Goal: Information Seeking & Learning: Learn about a topic

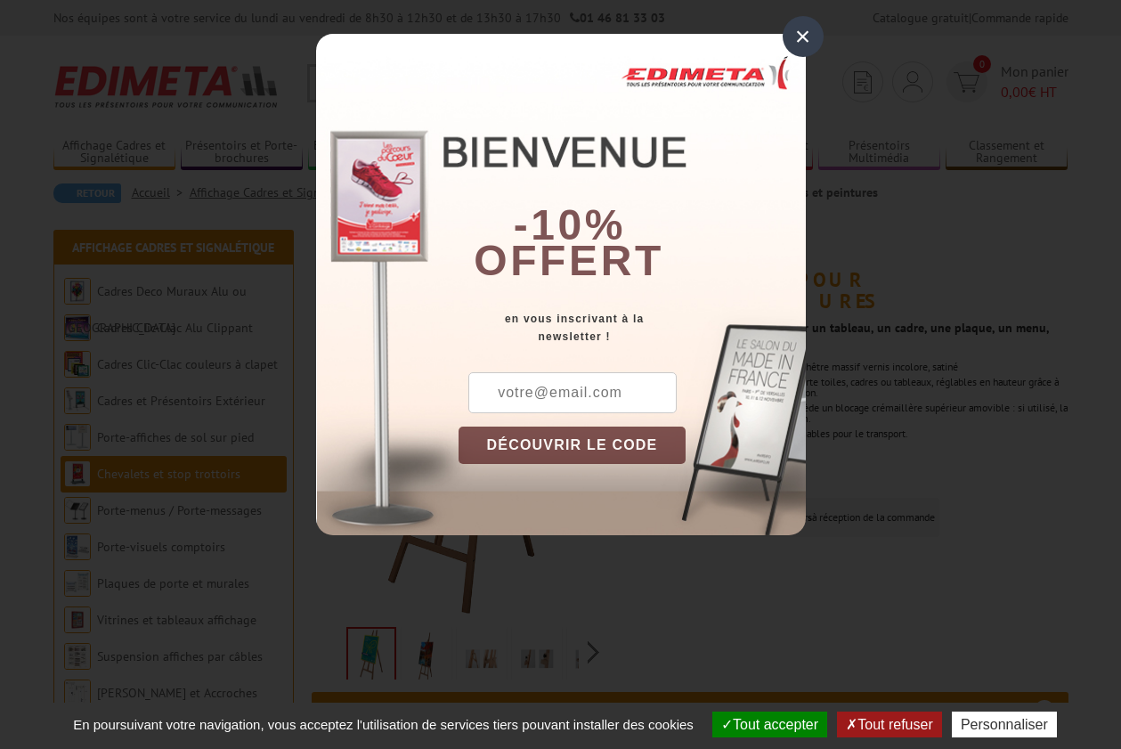
click at [806, 37] on div "×" at bounding box center [802, 36] width 41 height 41
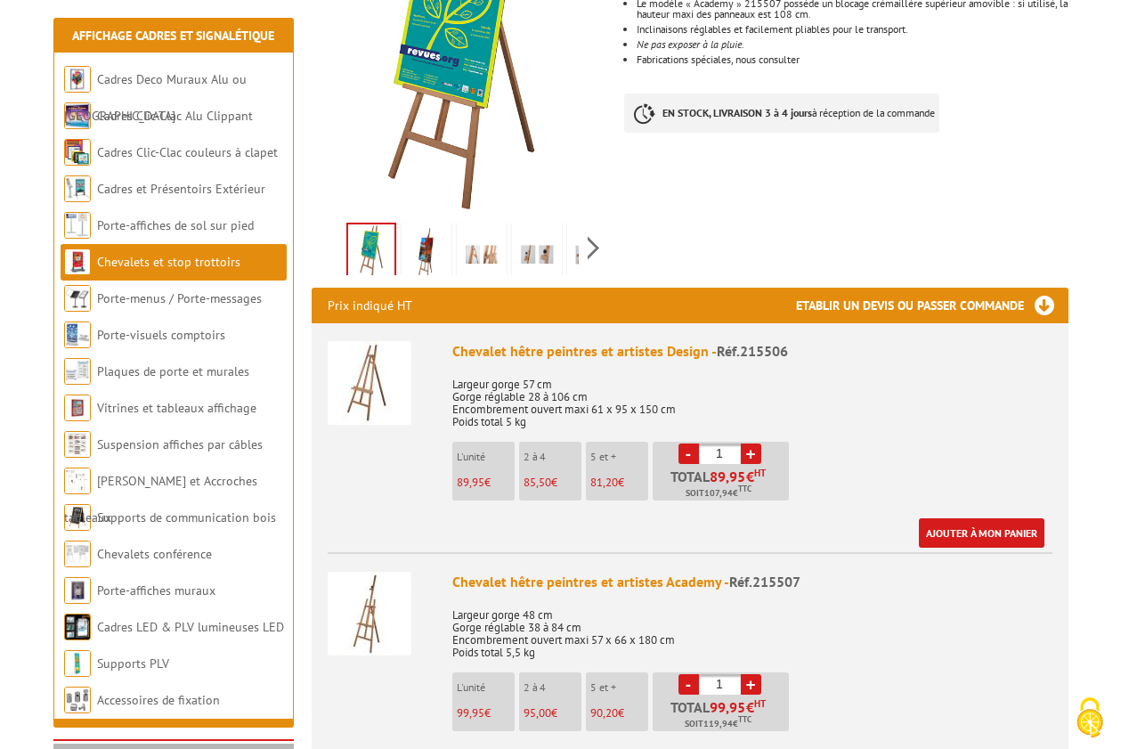
scroll to position [421, 0]
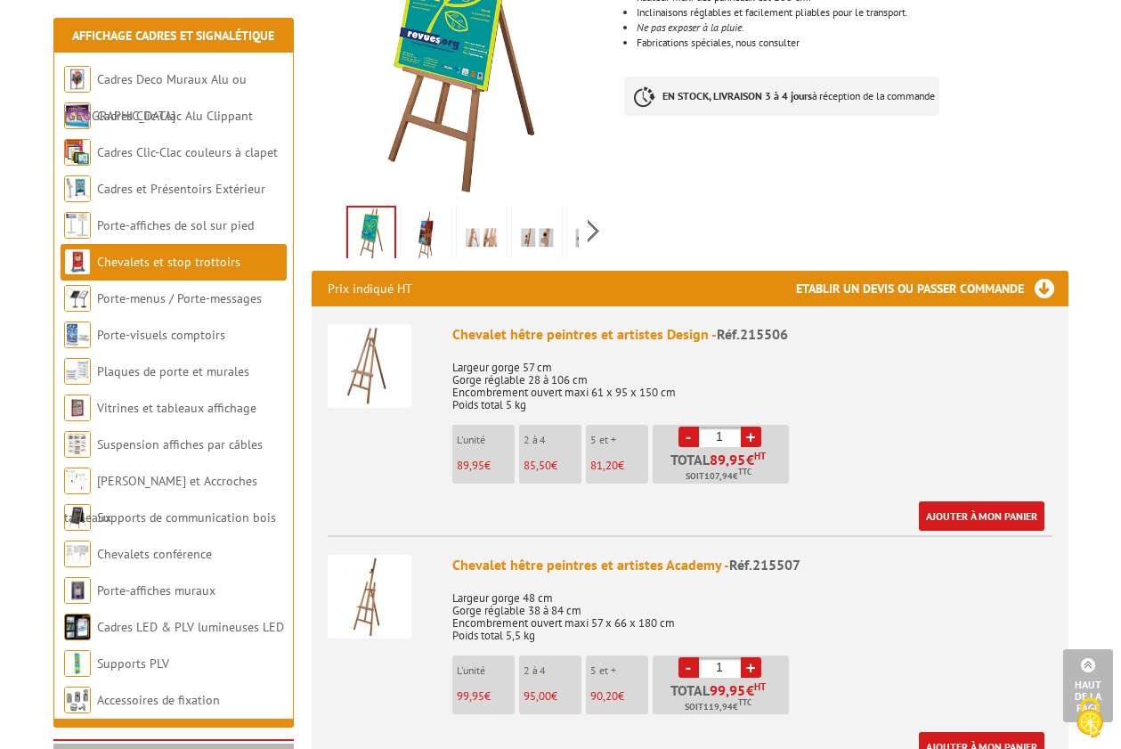
click at [378, 352] on img at bounding box center [370, 366] width 84 height 84
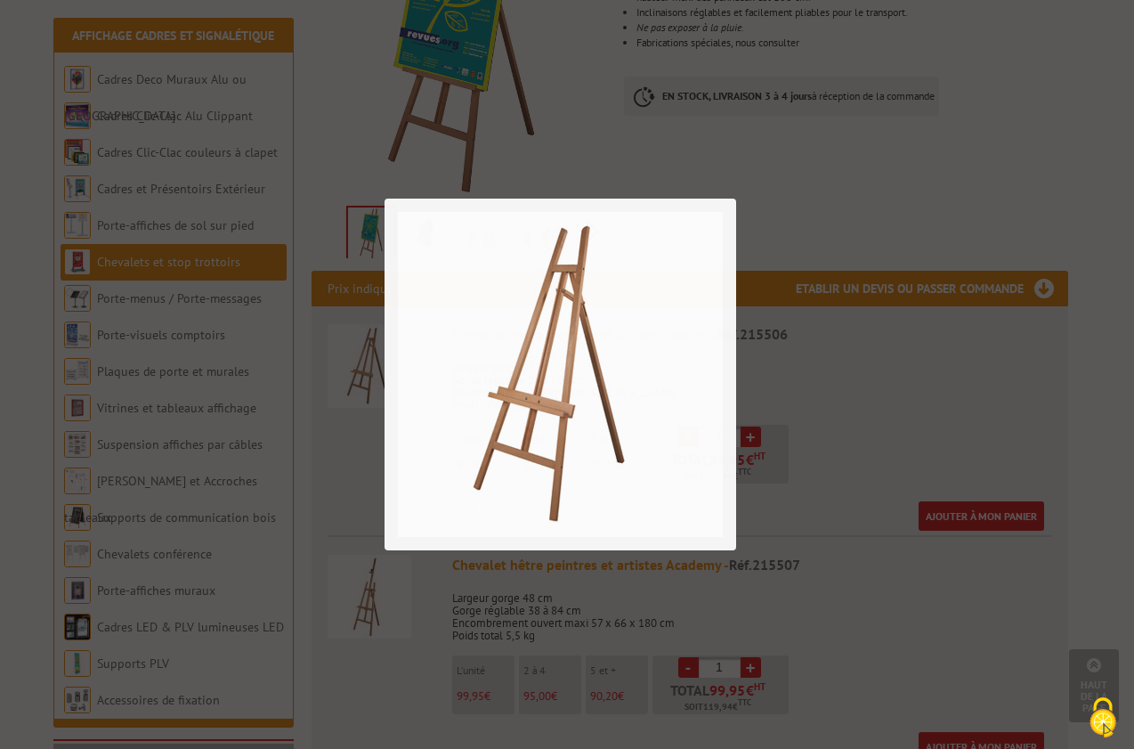
click at [378, 351] on div at bounding box center [567, 374] width 1134 height 749
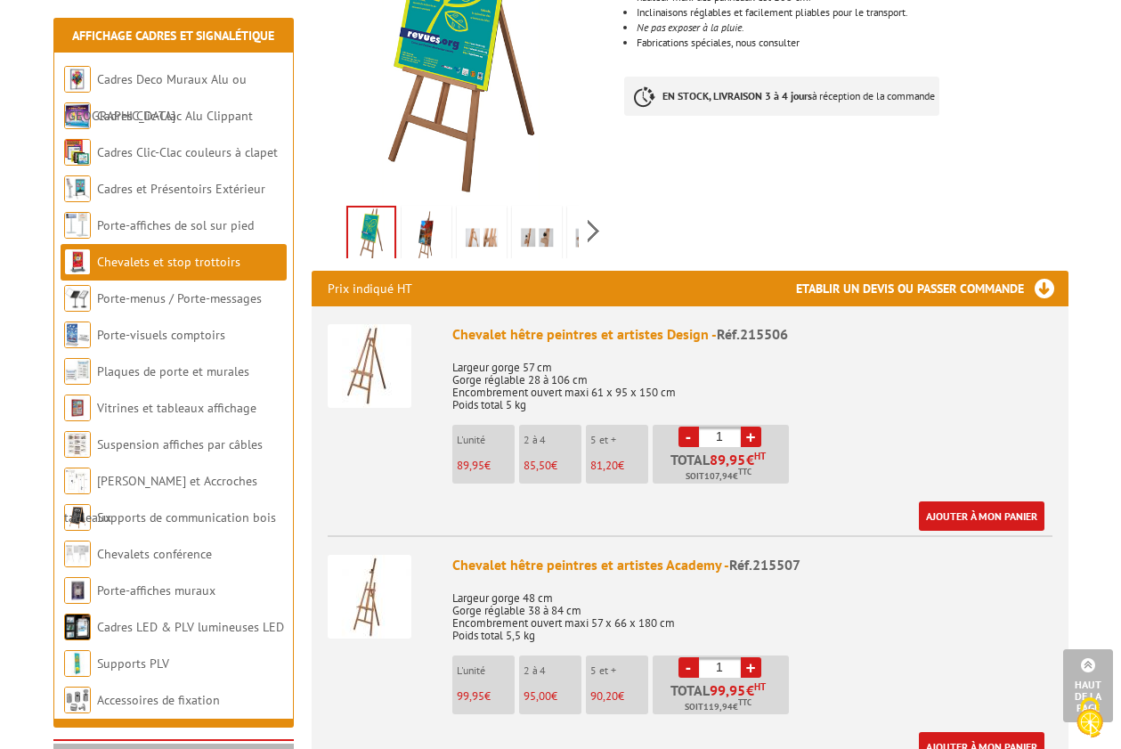
click at [369, 336] on img at bounding box center [370, 366] width 84 height 84
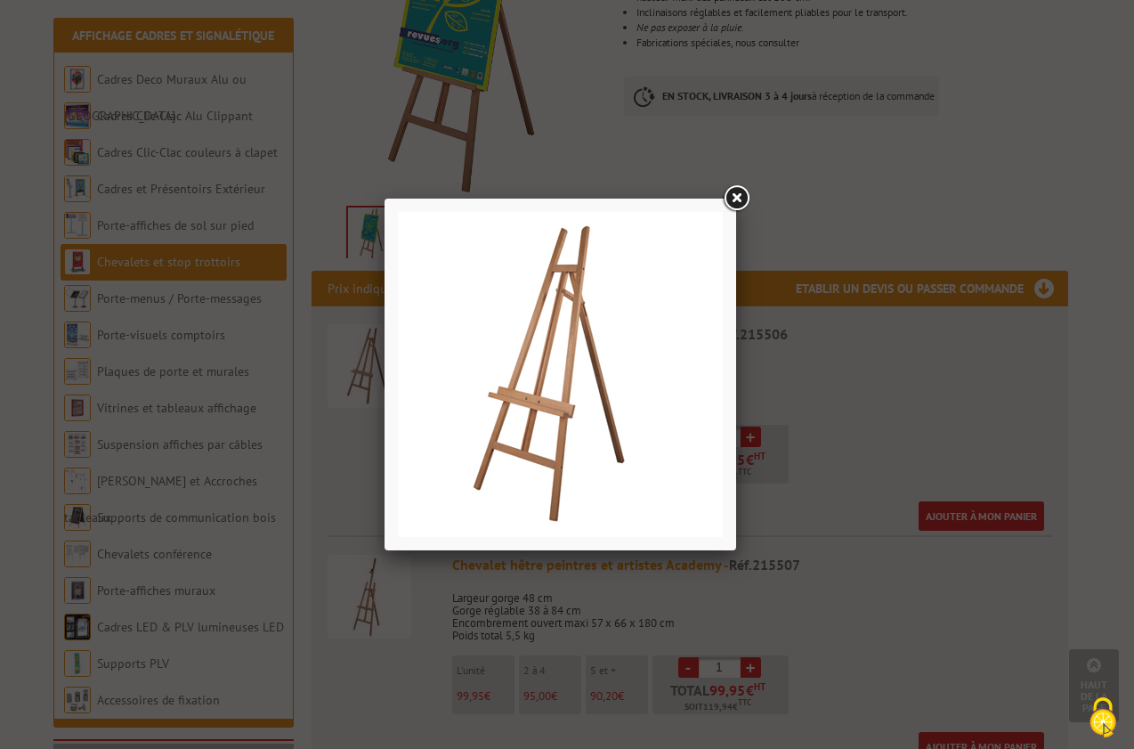
click at [743, 194] on link at bounding box center [736, 198] width 32 height 32
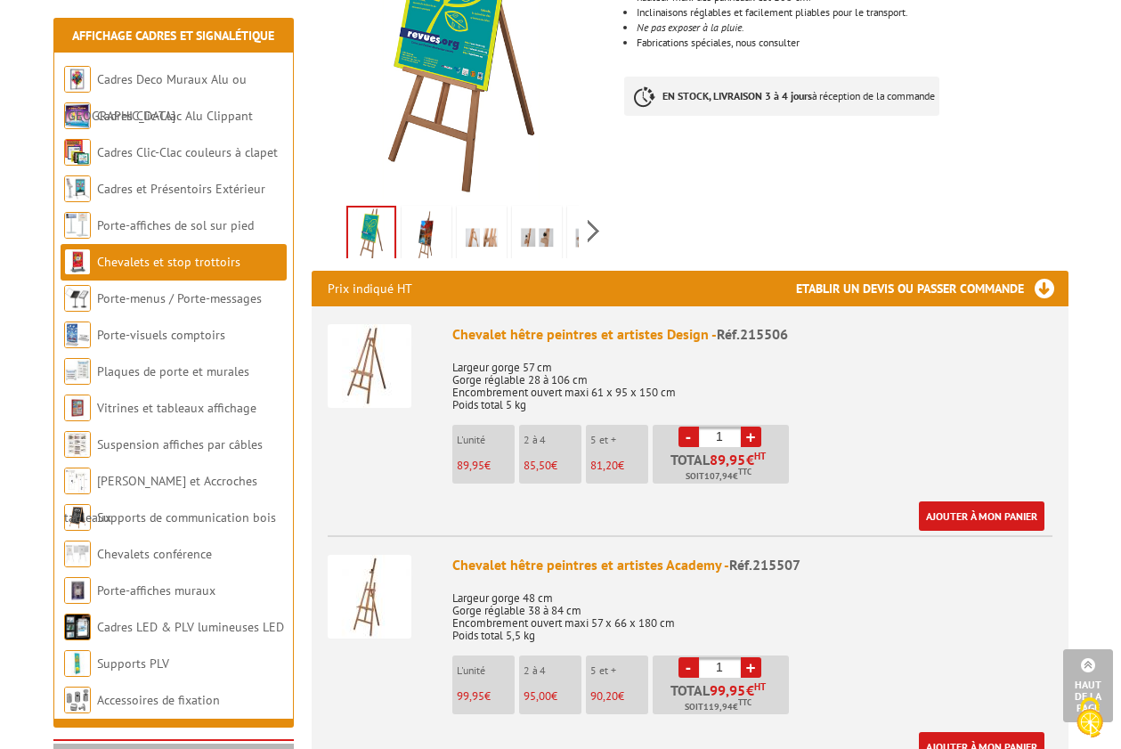
click at [370, 571] on img at bounding box center [370, 597] width 84 height 84
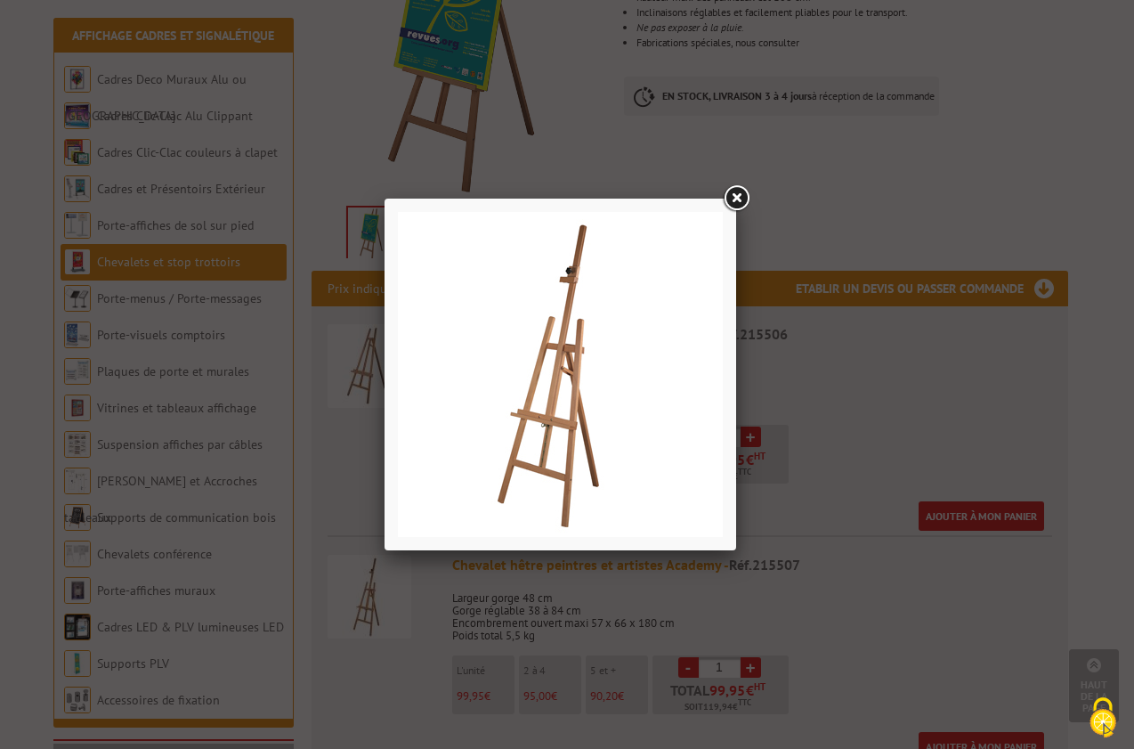
click at [737, 196] on link at bounding box center [736, 198] width 32 height 32
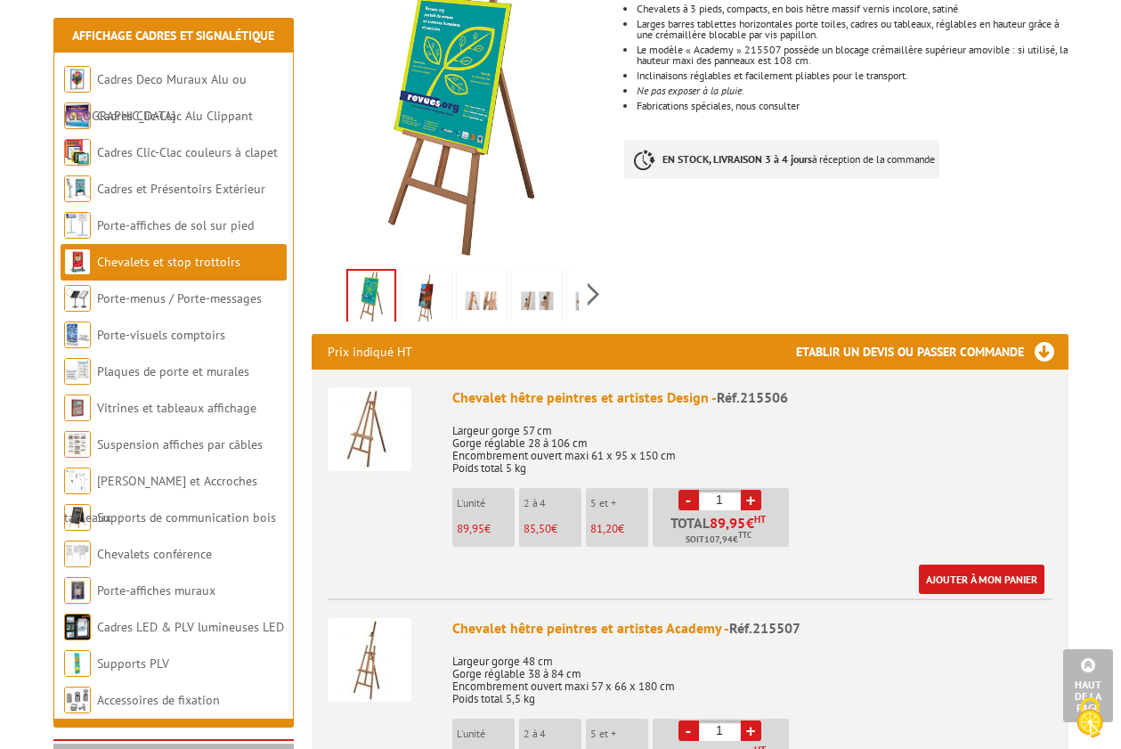
scroll to position [367, 0]
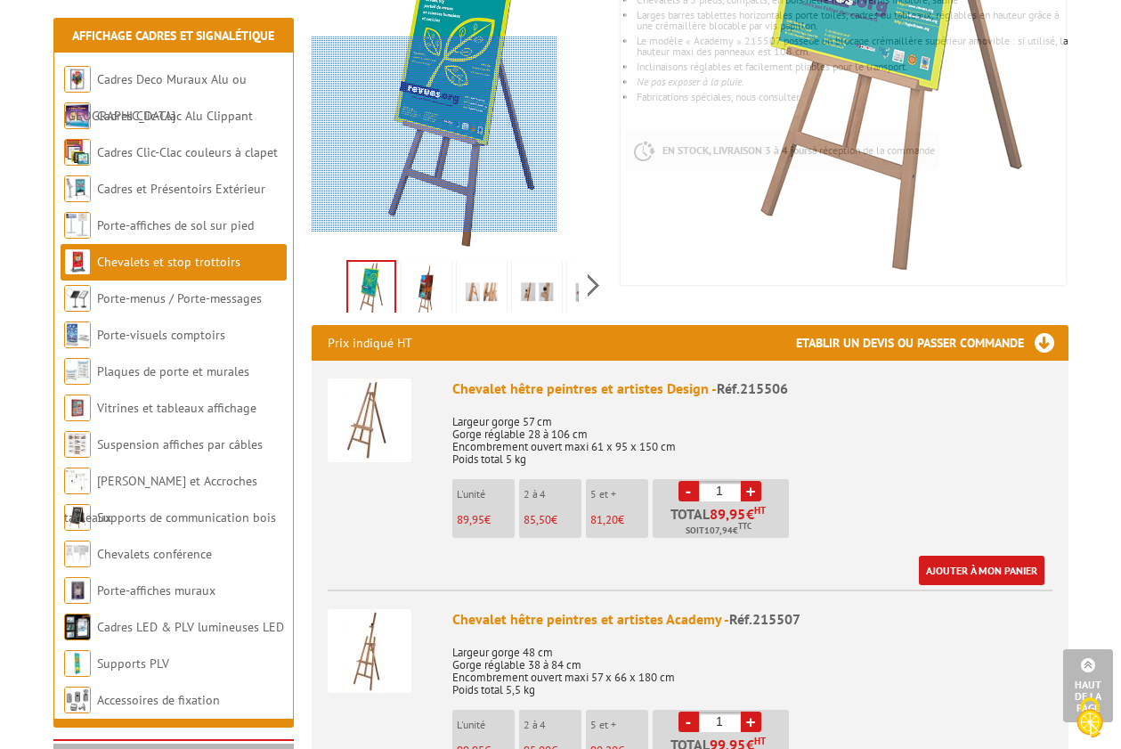
drag, startPoint x: 343, startPoint y: 142, endPoint x: 405, endPoint y: 728, distance: 589.9
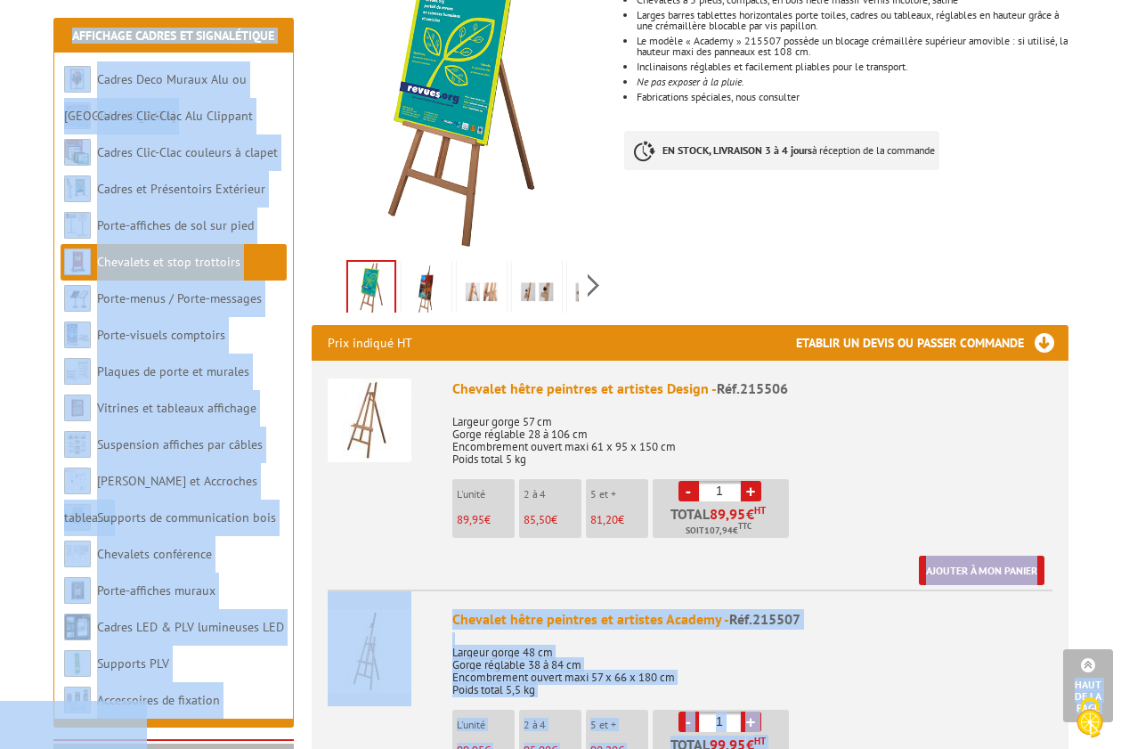
click at [472, 276] on img at bounding box center [481, 290] width 43 height 55
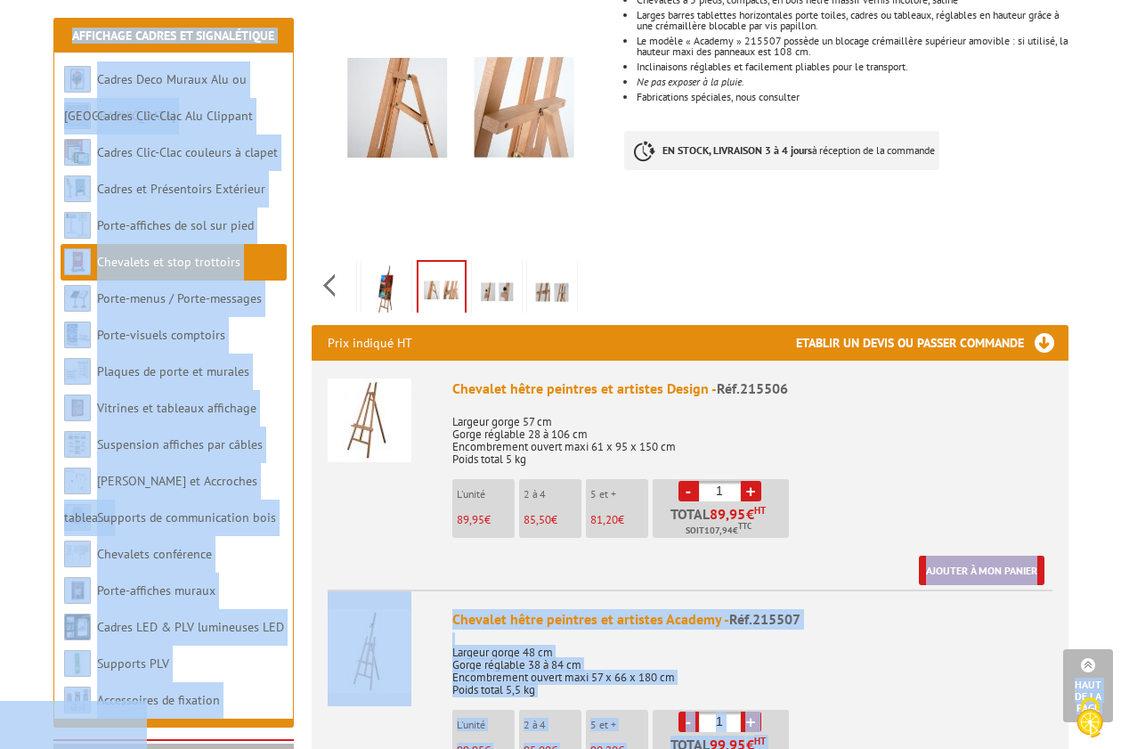
click at [596, 257] on div "Previous Next" at bounding box center [462, 285] width 300 height 62
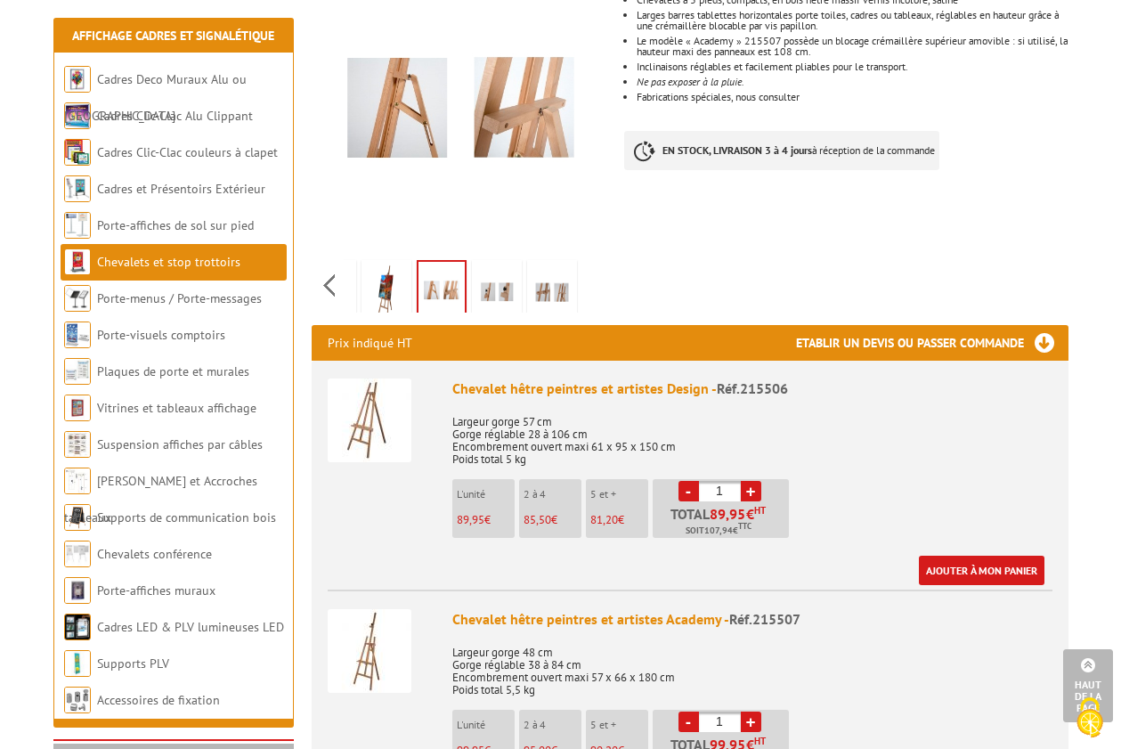
click at [596, 257] on div "Previous Next" at bounding box center [462, 285] width 300 height 62
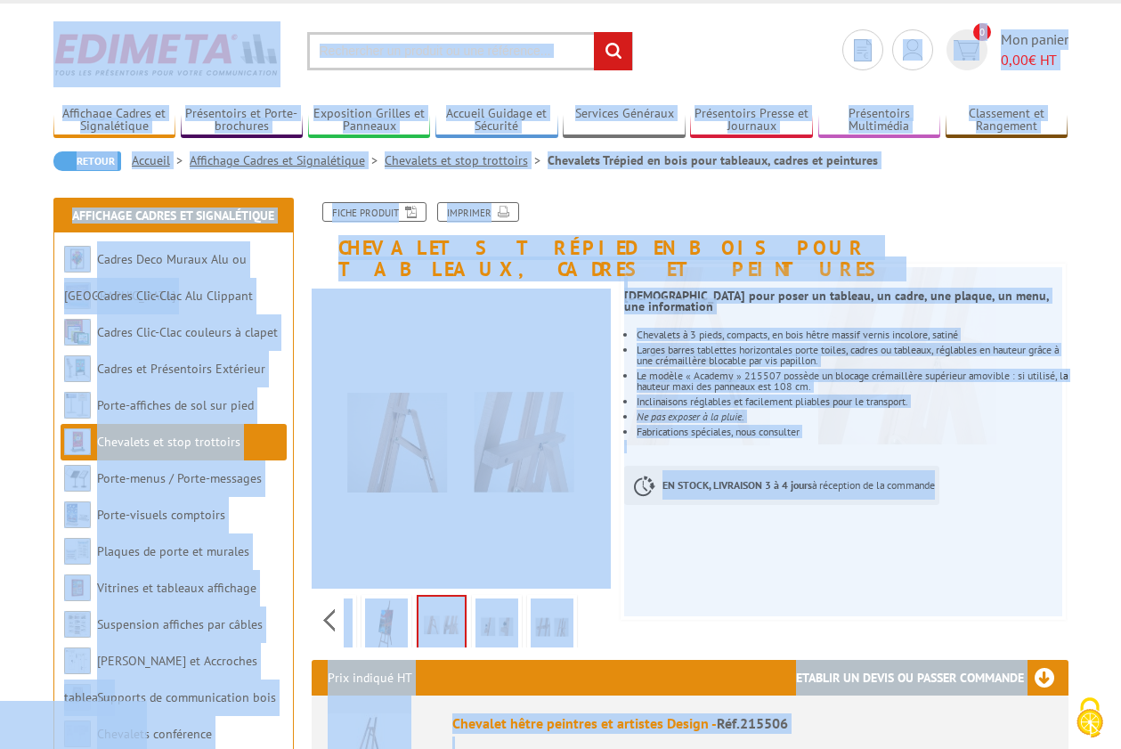
scroll to position [0, 0]
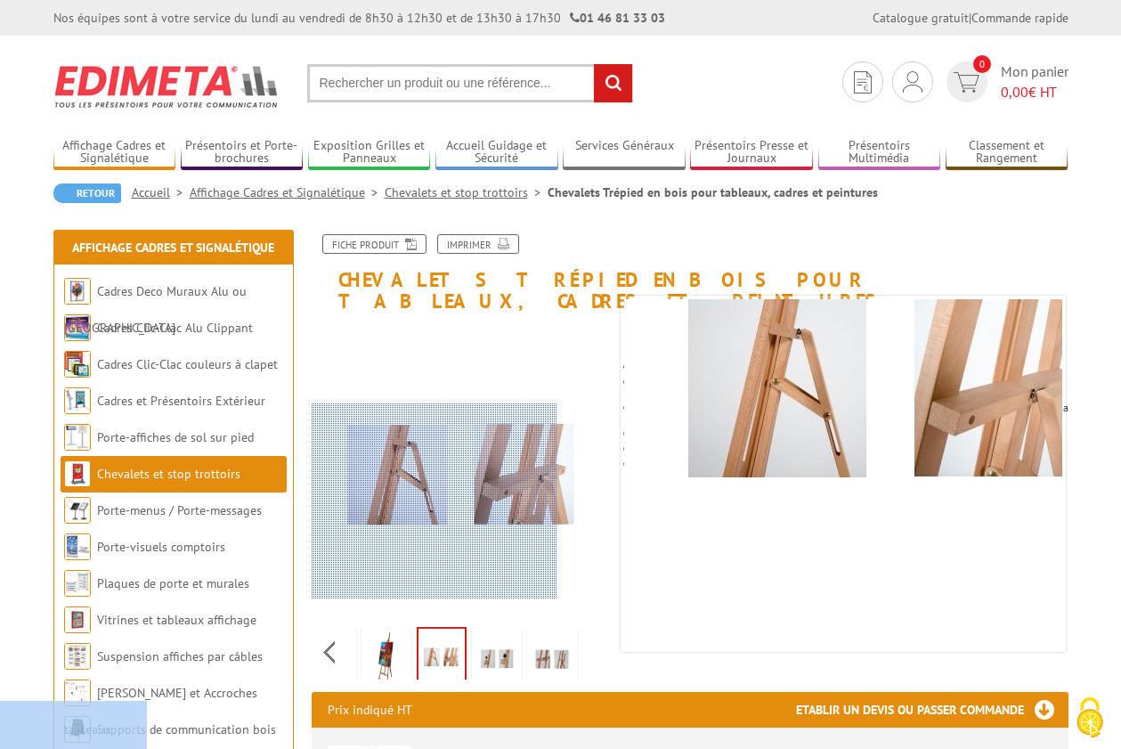
drag, startPoint x: 505, startPoint y: 150, endPoint x: 300, endPoint y: 537, distance: 438.0
click at [342, 531] on div at bounding box center [435, 501] width 246 height 196
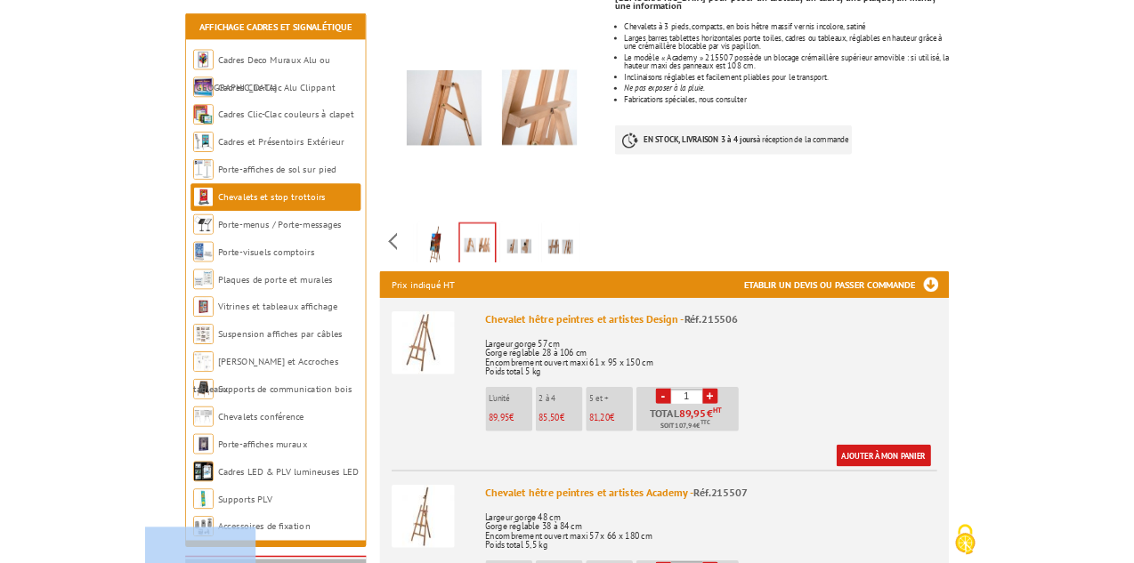
scroll to position [349, 0]
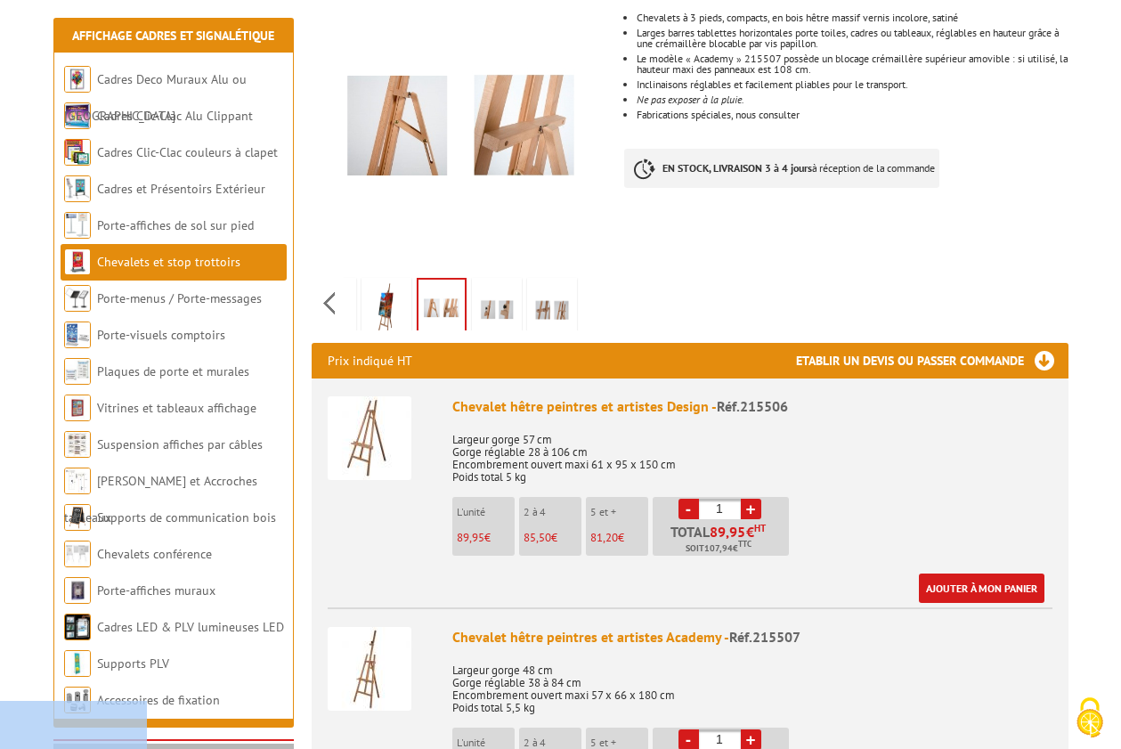
drag, startPoint x: 344, startPoint y: 400, endPoint x: 353, endPoint y: 404, distance: 10.0
drag, startPoint x: 353, startPoint y: 404, endPoint x: 364, endPoint y: 417, distance: 17.0
click at [364, 417] on img at bounding box center [370, 438] width 84 height 84
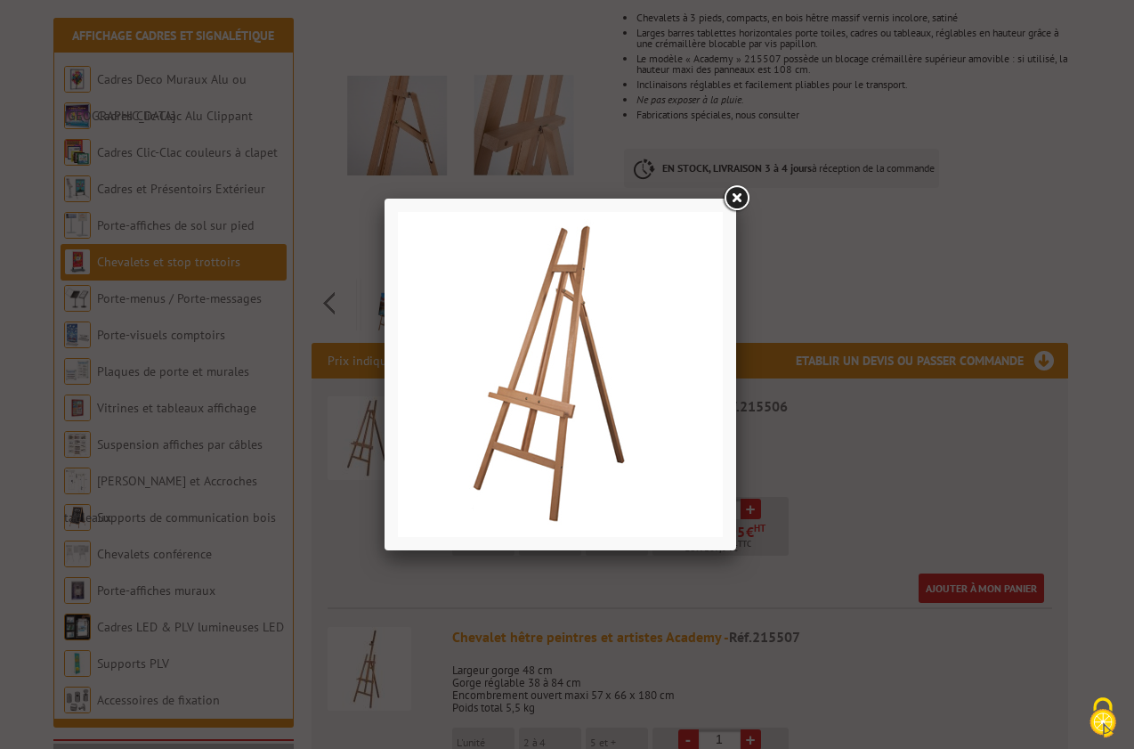
drag, startPoint x: 370, startPoint y: 412, endPoint x: 594, endPoint y: 350, distance: 232.0
drag, startPoint x: 594, startPoint y: 350, endPoint x: 566, endPoint y: 340, distance: 29.3
drag, startPoint x: 566, startPoint y: 340, endPoint x: 547, endPoint y: 343, distance: 18.9
click at [548, 343] on img at bounding box center [560, 374] width 325 height 325
click at [546, 344] on img at bounding box center [560, 374] width 325 height 325
